Goal: Information Seeking & Learning: Learn about a topic

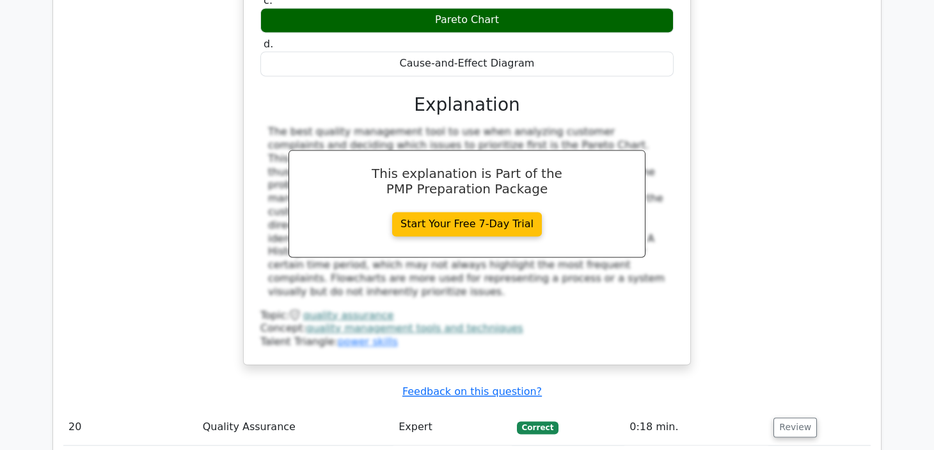
scroll to position [11072, 0]
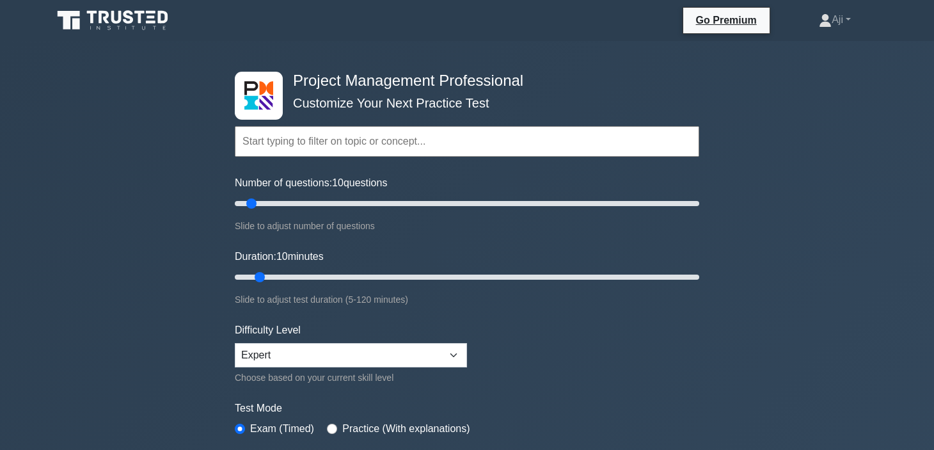
click at [308, 141] on input "text" at bounding box center [467, 141] width 465 height 31
click at [310, 139] on input "text" at bounding box center [467, 141] width 465 height 31
click at [330, 139] on input "text" at bounding box center [467, 141] width 465 height 31
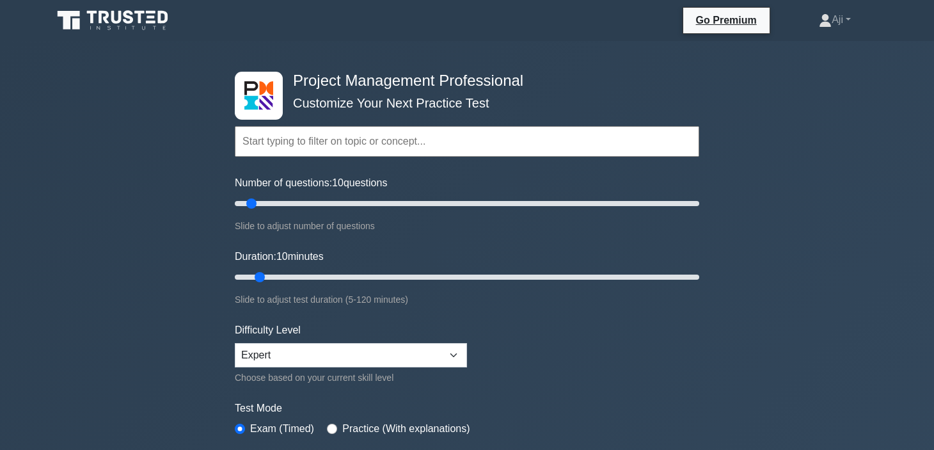
click at [330, 139] on input "text" at bounding box center [467, 141] width 465 height 31
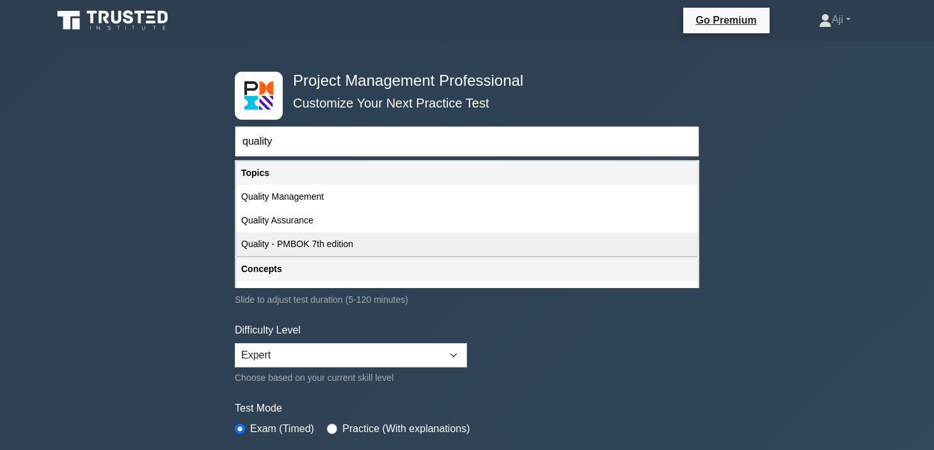
click at [289, 247] on div "Quality - PMBOK 7th edition" at bounding box center [467, 244] width 462 height 24
type input "Quality - PMBOK 7th edition"
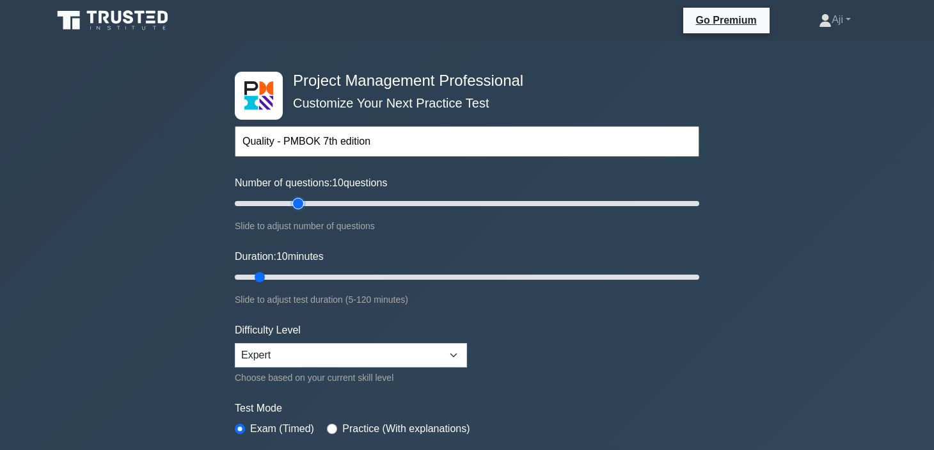
type input "30"
click at [303, 196] on input "Number of questions: 10 questions" at bounding box center [467, 203] width 465 height 15
click at [694, 205] on input "Number of questions: 30 questions" at bounding box center [467, 203] width 465 height 15
type input "30"
click at [296, 205] on input "Number of questions: 30 questions" at bounding box center [467, 203] width 465 height 15
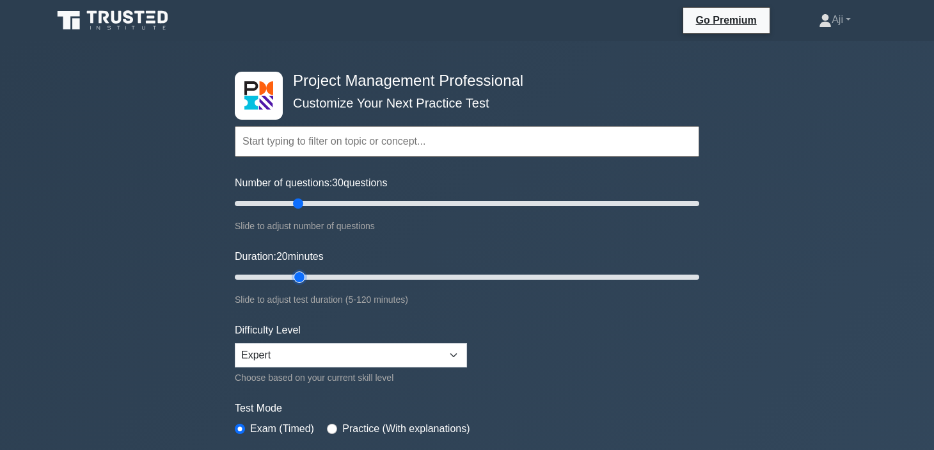
click at [294, 273] on input "Duration: 20 minutes" at bounding box center [467, 276] width 465 height 15
type input "25"
click at [310, 275] on input "Duration: 25 minutes" at bounding box center [467, 276] width 465 height 15
type input "25"
click at [292, 205] on input "Number of questions: 25 questions" at bounding box center [467, 203] width 465 height 15
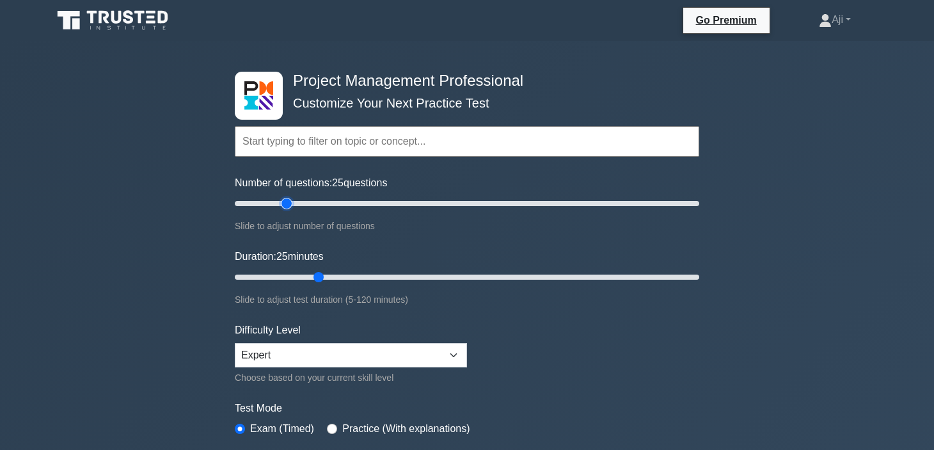
scroll to position [319, 0]
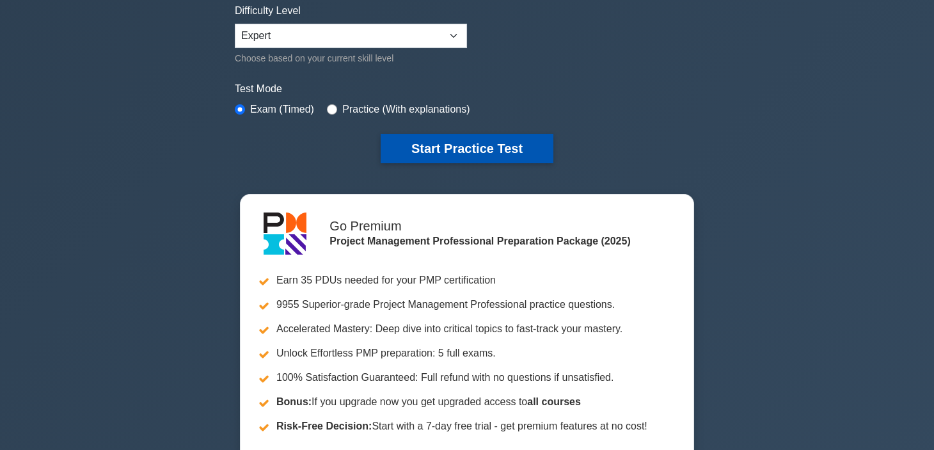
click at [472, 137] on button "Start Practice Test" at bounding box center [467, 148] width 173 height 29
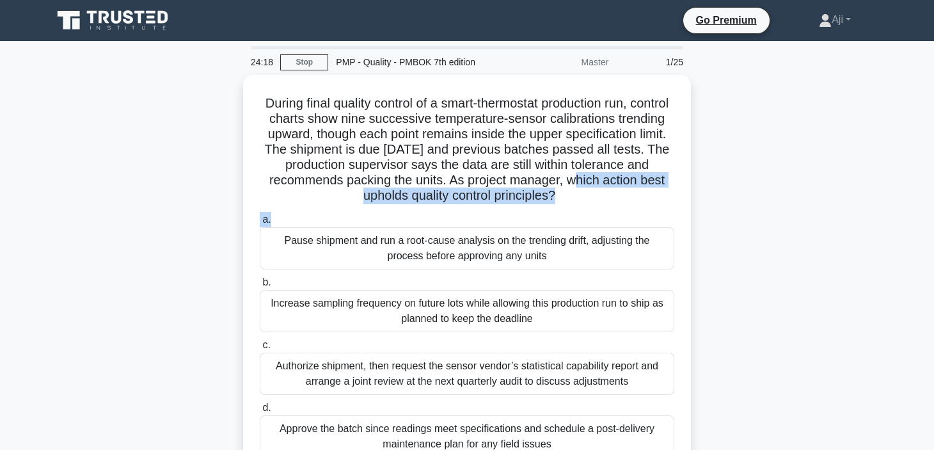
drag, startPoint x: 933, startPoint y: 181, endPoint x: 938, endPoint y: 213, distance: 32.3
click at [934, 213] on html "Go Premium Aji" at bounding box center [467, 345] width 934 height 691
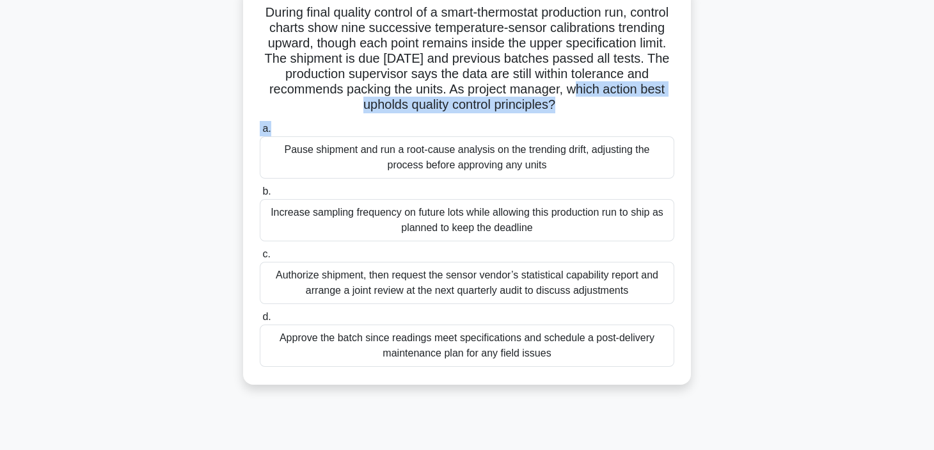
scroll to position [83, 0]
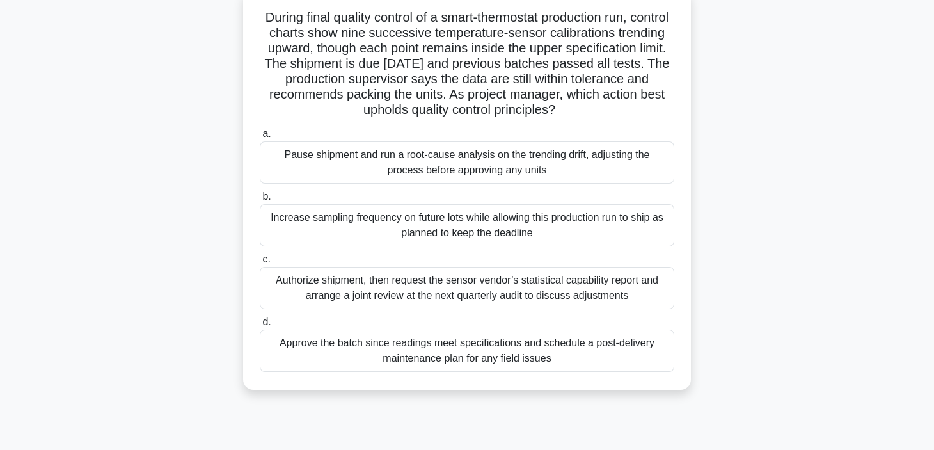
click at [477, 351] on div "Approve the batch since readings meet specifications and schedule a post-delive…" at bounding box center [467, 351] width 415 height 42
click at [260, 326] on input "d. Approve the batch since readings meet specifications and schedule a post-del…" at bounding box center [260, 322] width 0 height 8
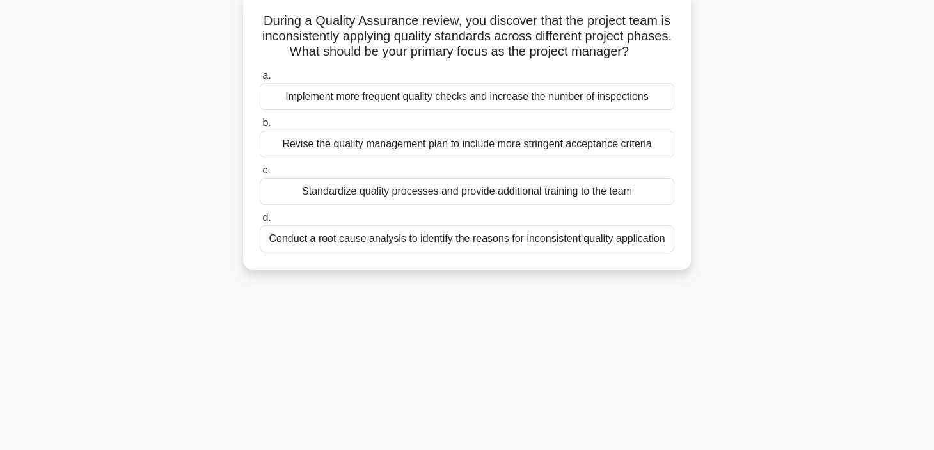
scroll to position [0, 0]
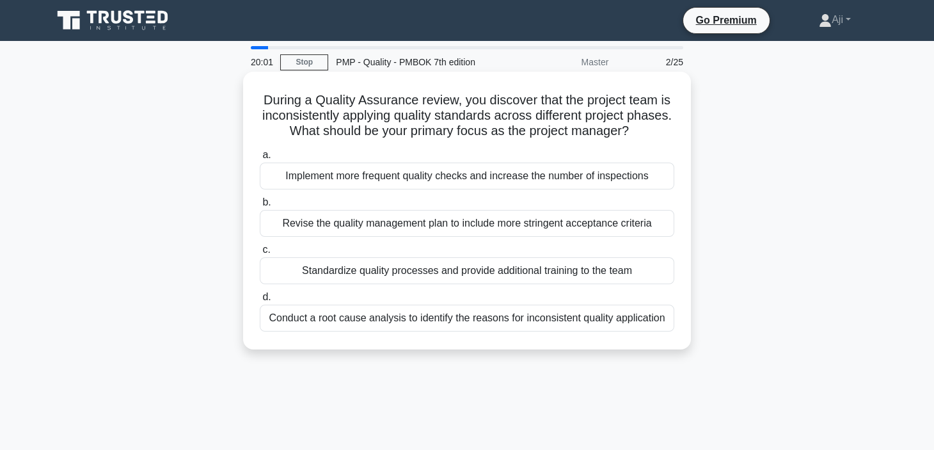
click at [474, 315] on div "Conduct a root cause analysis to identify the reasons for inconsistent quality …" at bounding box center [467, 318] width 415 height 27
click at [260, 301] on input "d. Conduct a root cause analysis to identify the reasons for inconsistent quali…" at bounding box center [260, 297] width 0 height 8
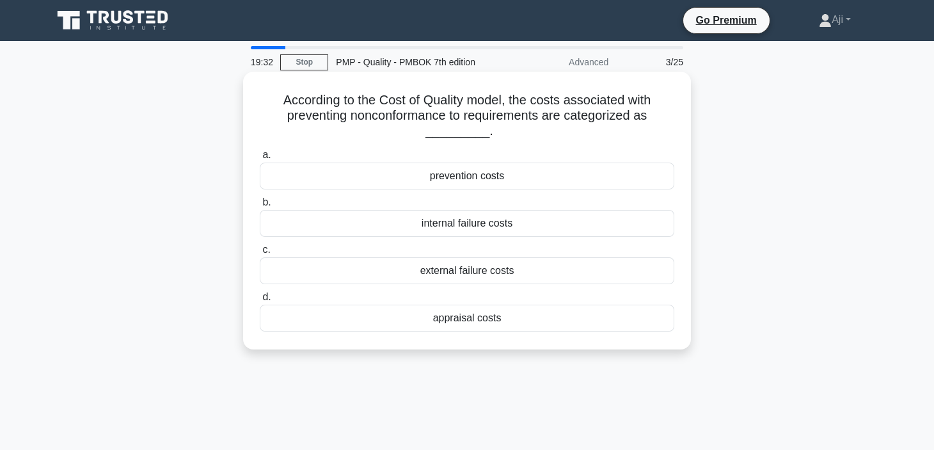
click at [481, 273] on div "external failure costs" at bounding box center [467, 270] width 415 height 27
click at [260, 254] on input "c. external failure costs" at bounding box center [260, 250] width 0 height 8
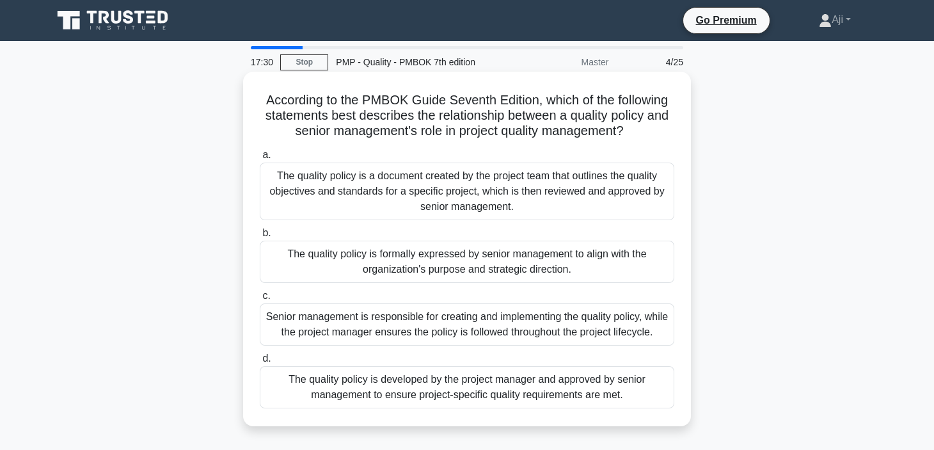
click at [498, 328] on div "Senior management is responsible for creating and implementing the quality poli…" at bounding box center [467, 324] width 415 height 42
click at [260, 300] on input "c. Senior management is responsible for creating and implementing the quality p…" at bounding box center [260, 296] width 0 height 8
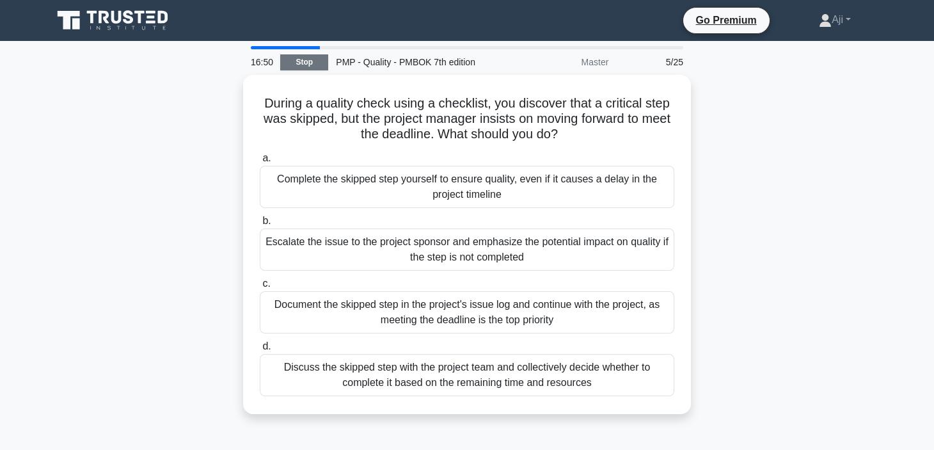
click at [297, 58] on link "Stop" at bounding box center [304, 62] width 48 height 16
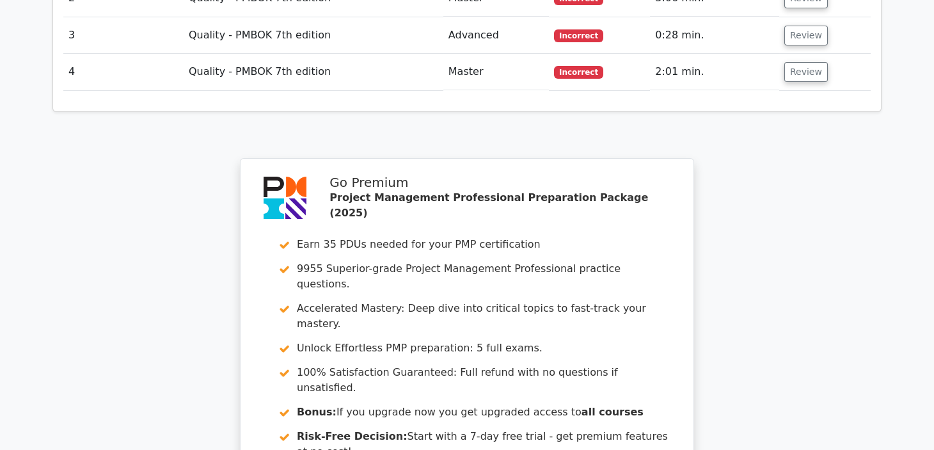
scroll to position [1624, 0]
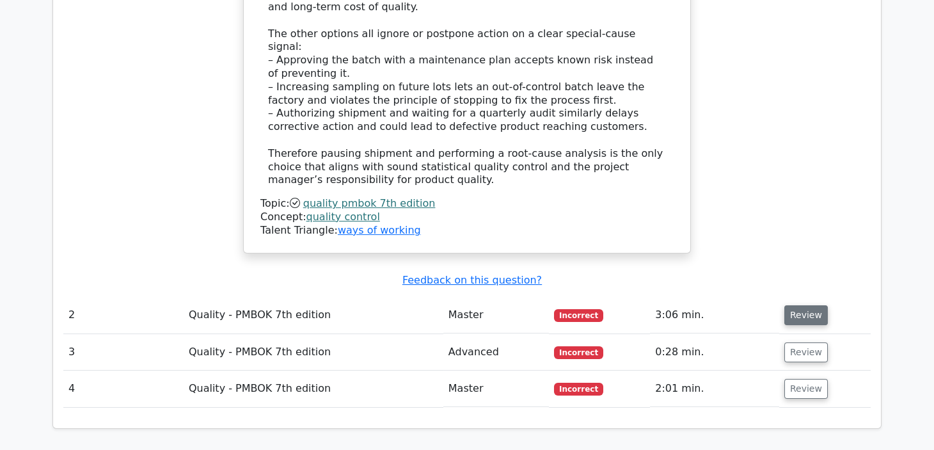
click at [807, 305] on button "Review" at bounding box center [807, 315] width 44 height 20
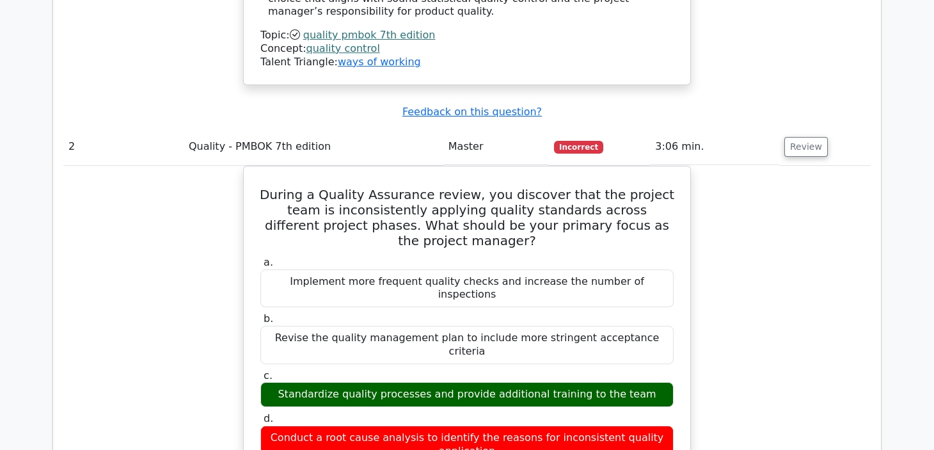
scroll to position [1792, 0]
